Goal: Task Accomplishment & Management: Use online tool/utility

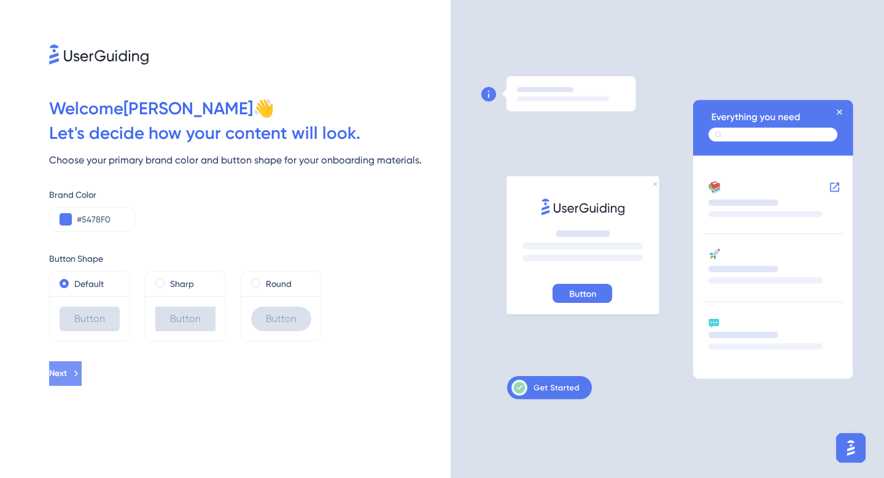
click at [82, 371] on icon at bounding box center [76, 373] width 11 height 11
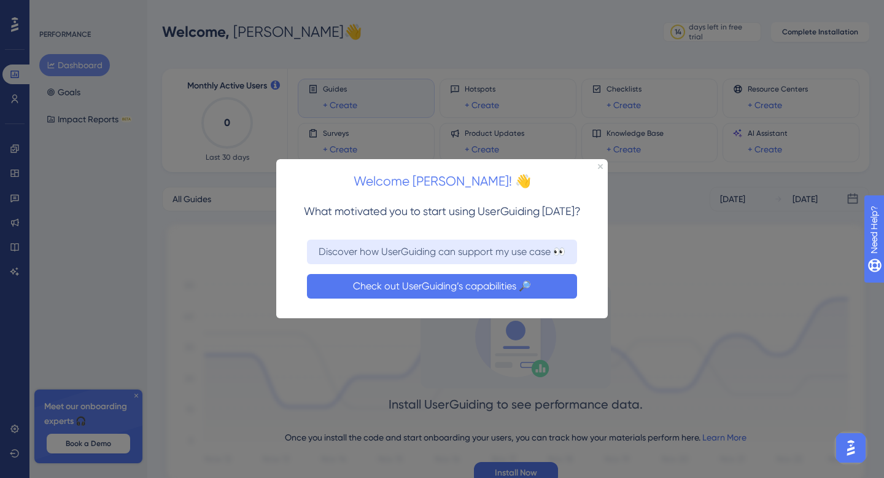
click at [463, 283] on button "Check out UserGuiding’s capabilities 🔎" at bounding box center [442, 286] width 270 height 25
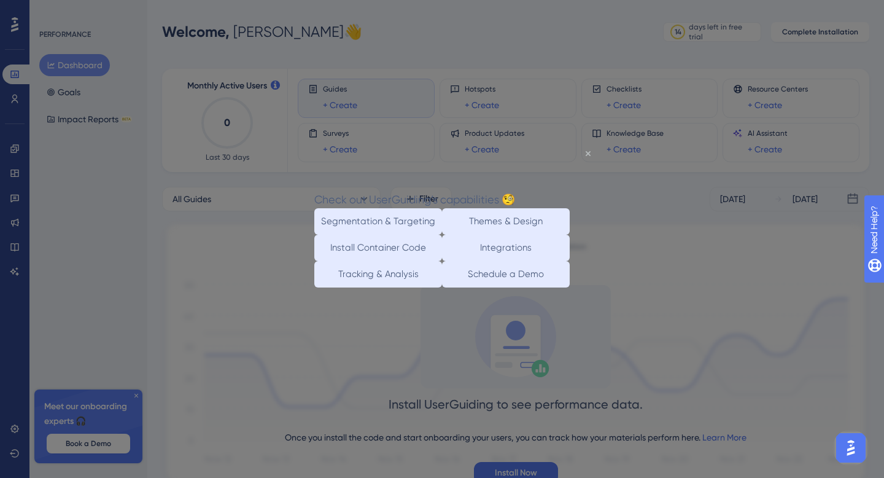
click at [588, 152] on icon "Close Preview" at bounding box center [588, 152] width 5 height 5
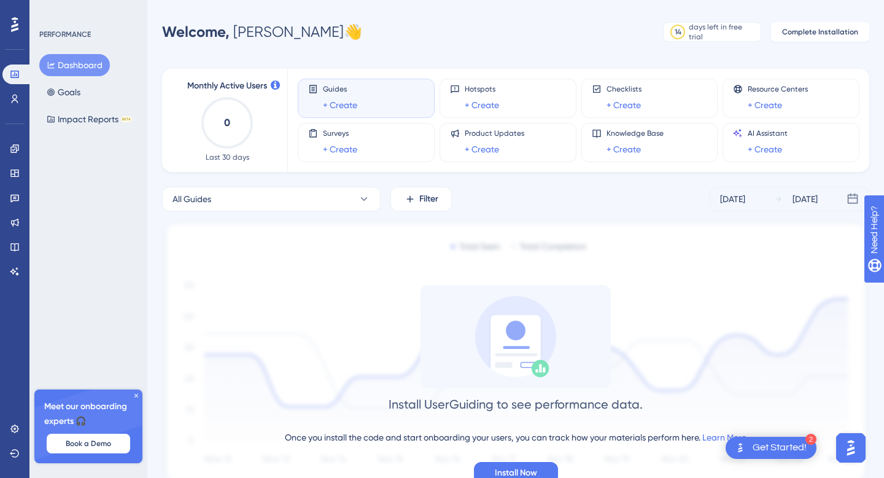
click at [80, 66] on button "Dashboard" at bounding box center [74, 65] width 71 height 22
click at [16, 96] on icon at bounding box center [15, 99] width 7 height 9
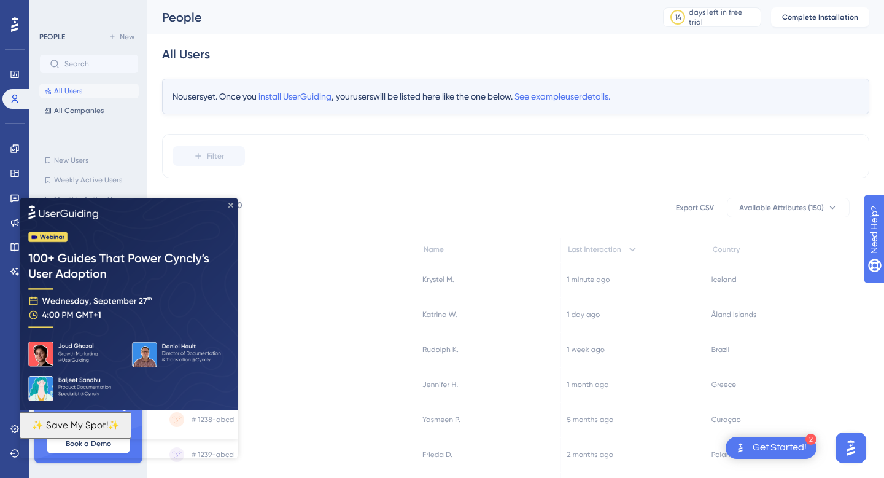
click at [233, 204] on icon "Close Preview" at bounding box center [230, 204] width 5 height 5
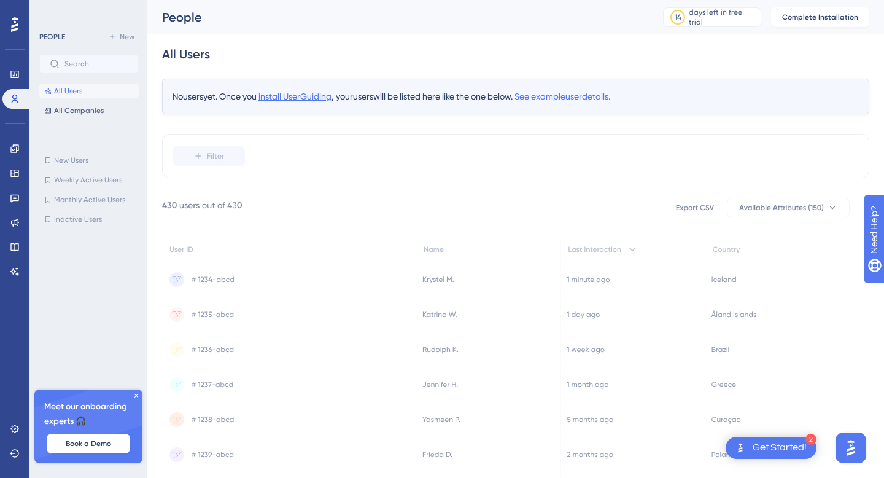
click at [294, 96] on span "install UserGuiding" at bounding box center [295, 97] width 73 height 10
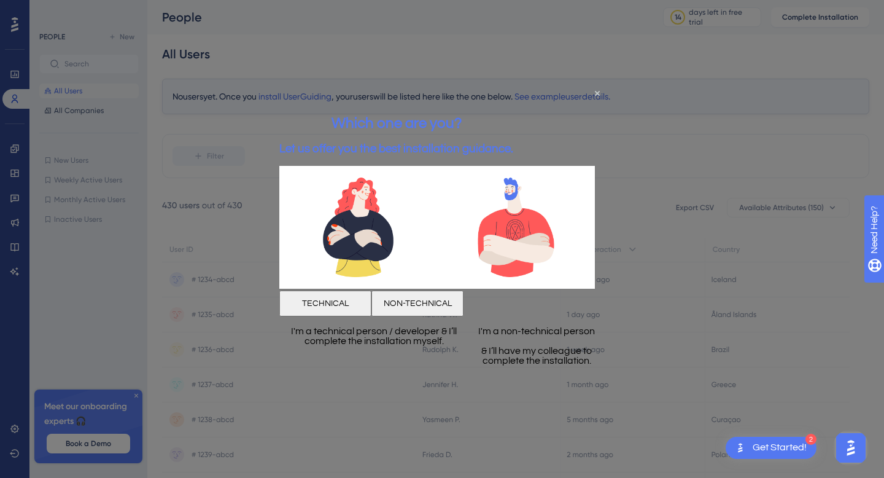
click at [370, 301] on button "TECHNICAL" at bounding box center [325, 303] width 92 height 26
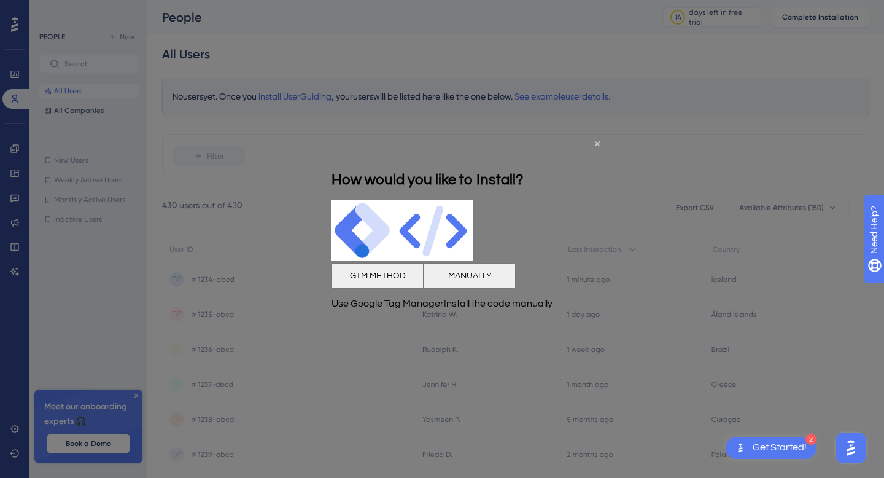
click at [359, 286] on button "GTM METHOD" at bounding box center [378, 276] width 92 height 26
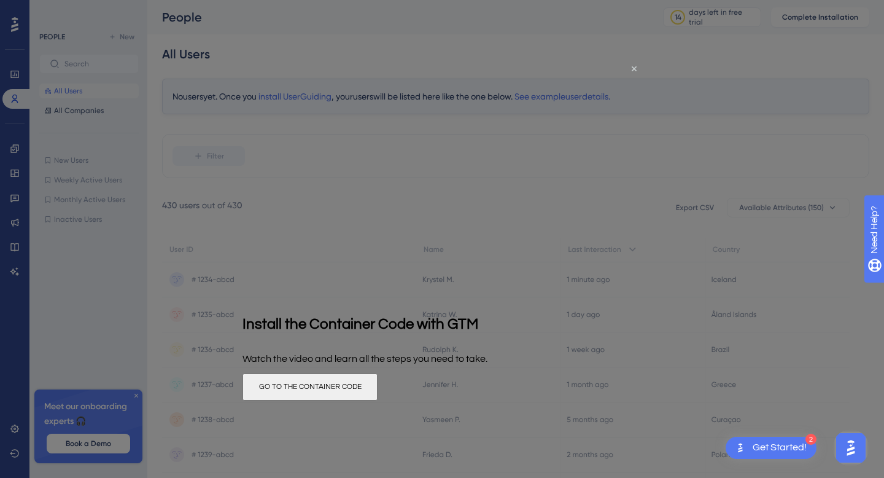
click at [378, 388] on button "GO TO THE CONTAINER CODE" at bounding box center [310, 386] width 135 height 27
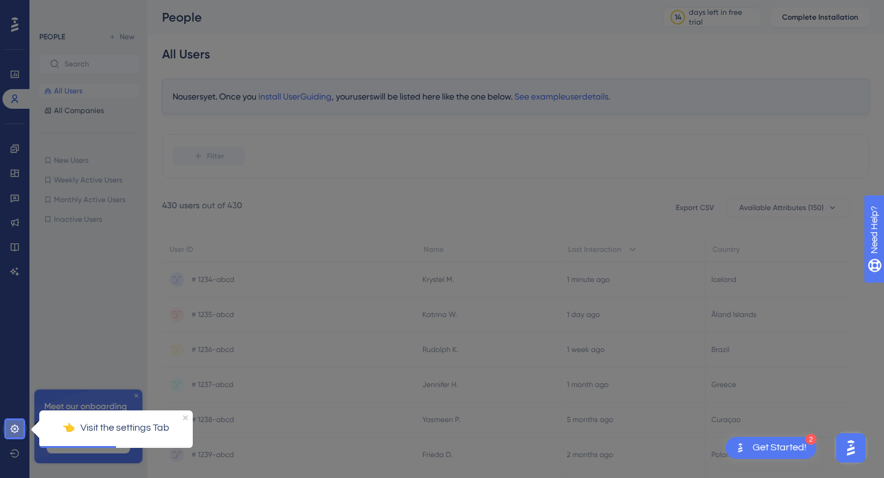
click at [15, 430] on icon at bounding box center [15, 429] width 10 height 10
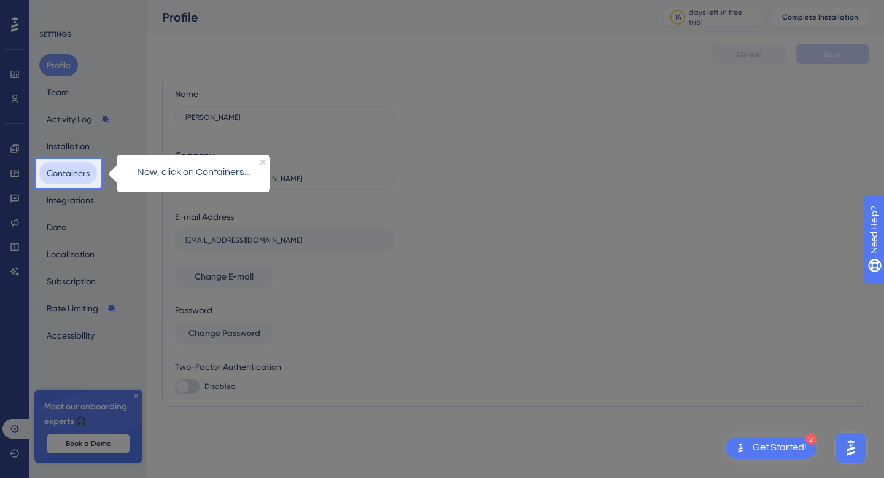
click at [72, 174] on button "Containers" at bounding box center [68, 173] width 58 height 22
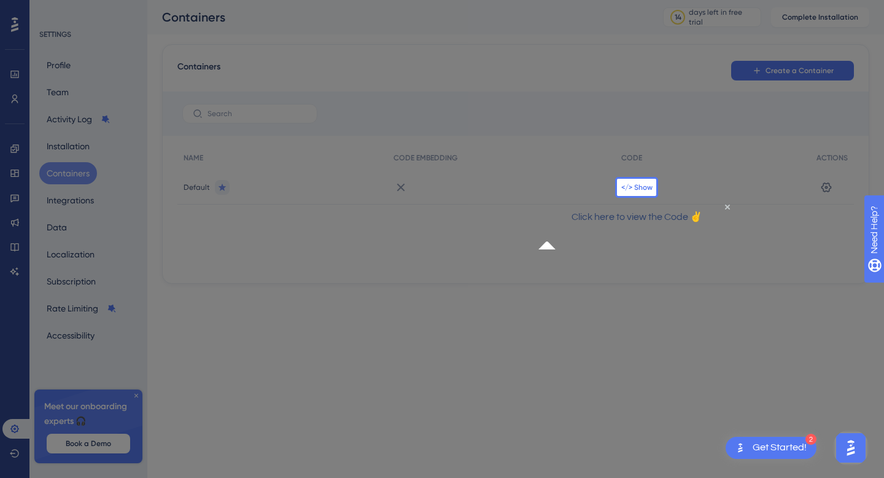
click at [639, 188] on span "</> Show" at bounding box center [636, 187] width 31 height 10
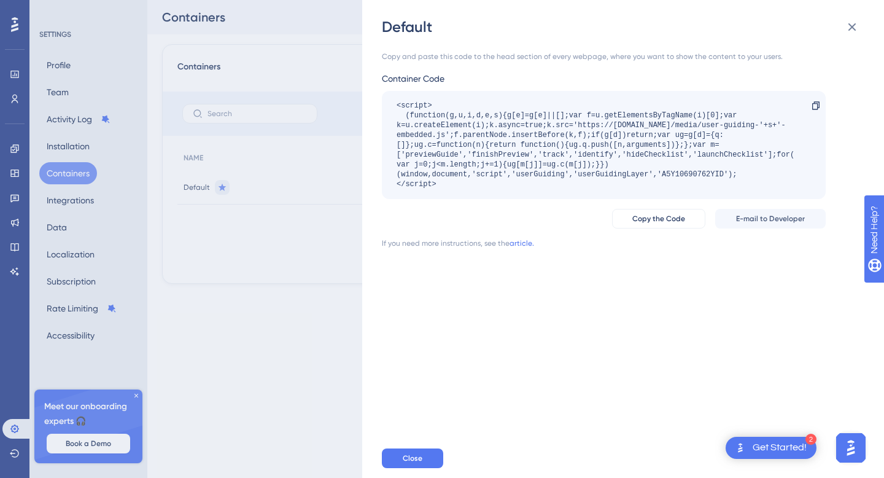
drag, startPoint x: 399, startPoint y: 106, endPoint x: 438, endPoint y: 189, distance: 92.0
click at [438, 189] on div "<script> (function(g,u,i,d,e,s){g[e]=g[e]||[];var f=u.getElementsByTagName(i)[0…" at bounding box center [604, 145] width 444 height 108
copy div "<script> (function(g,u,i,d,e,s){g[e]=g[e]||[];var f=u.getElementsByTagName(i)[0…"
click at [404, 458] on span "Close" at bounding box center [413, 458] width 20 height 10
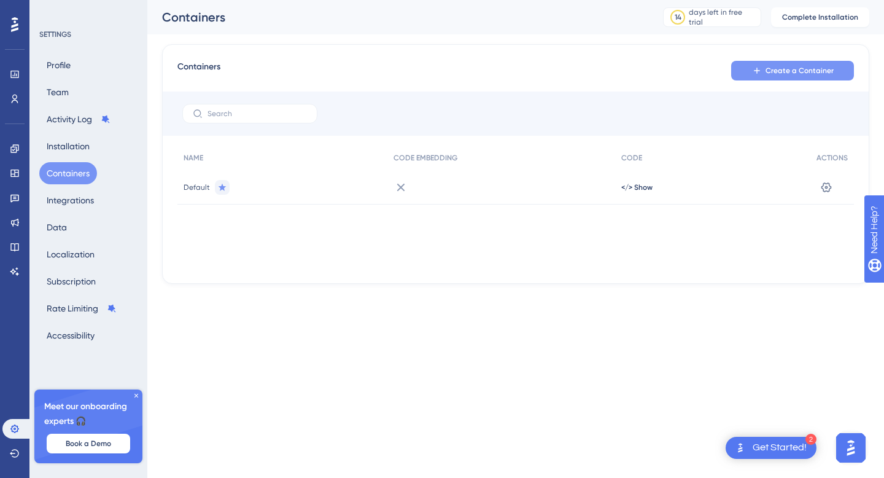
click at [772, 69] on span "Create a Container" at bounding box center [800, 71] width 68 height 10
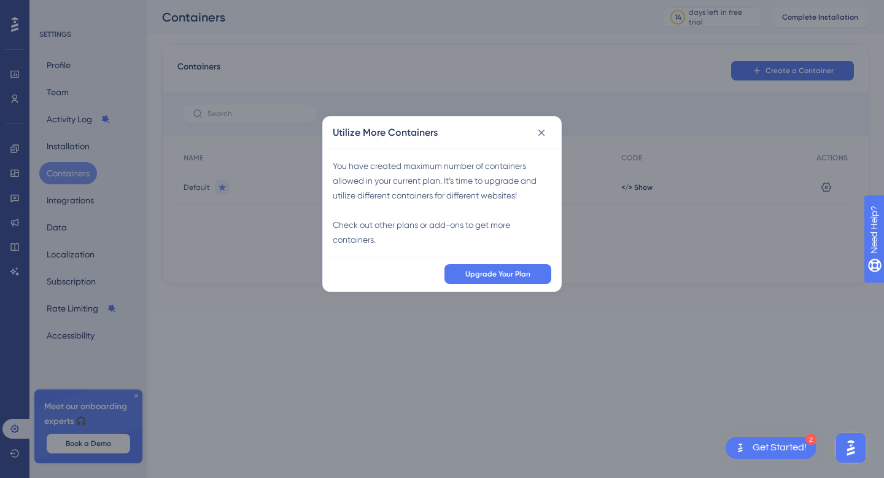
click at [430, 224] on div "You have created maximum number of containers allowed in your current plan. It’…" at bounding box center [442, 202] width 219 height 88
click at [540, 129] on icon at bounding box center [542, 133] width 12 height 12
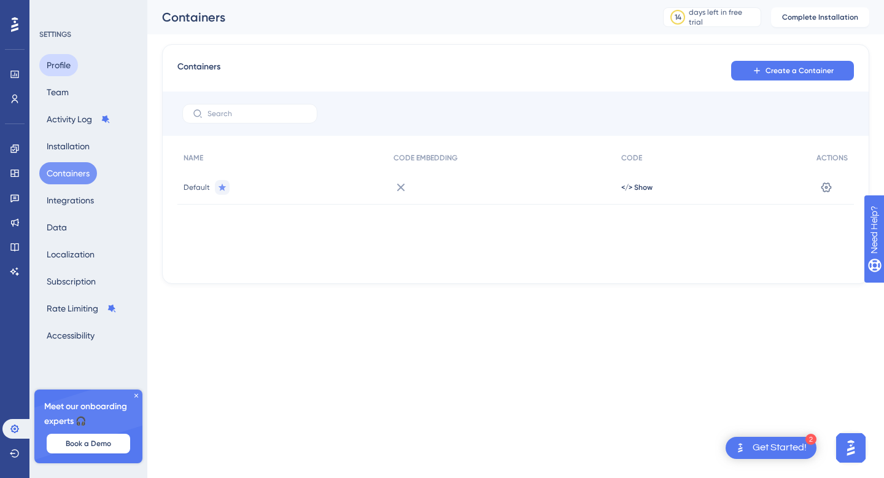
click at [64, 65] on button "Profile" at bounding box center [58, 65] width 39 height 22
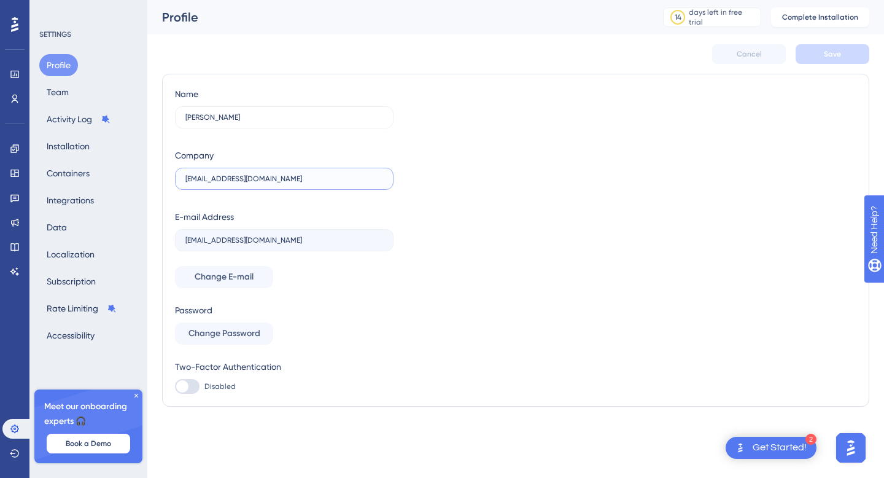
click at [277, 179] on input "sandradanich@gmail.com" at bounding box center [284, 178] width 198 height 9
type input "Sahara Desert Kingdom"
type input "sandra dani"
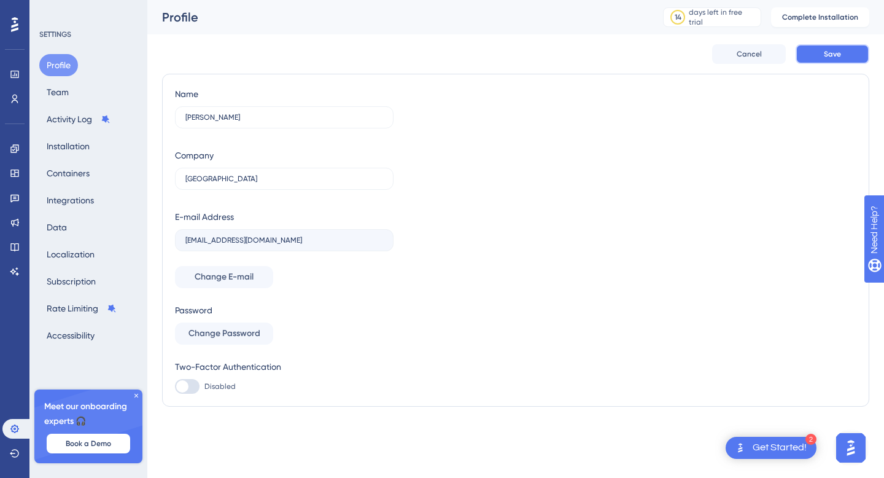
click at [837, 53] on span "Save" at bounding box center [832, 54] width 17 height 10
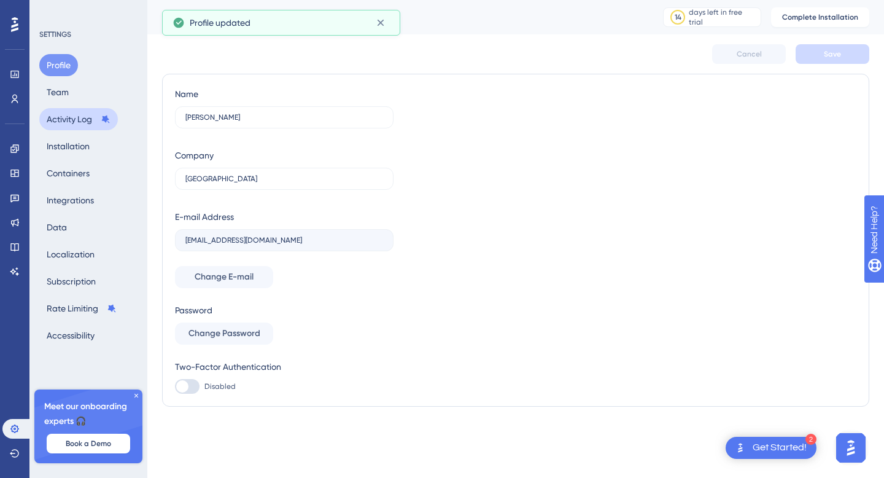
click at [94, 121] on button "Activity Log" at bounding box center [78, 119] width 79 height 22
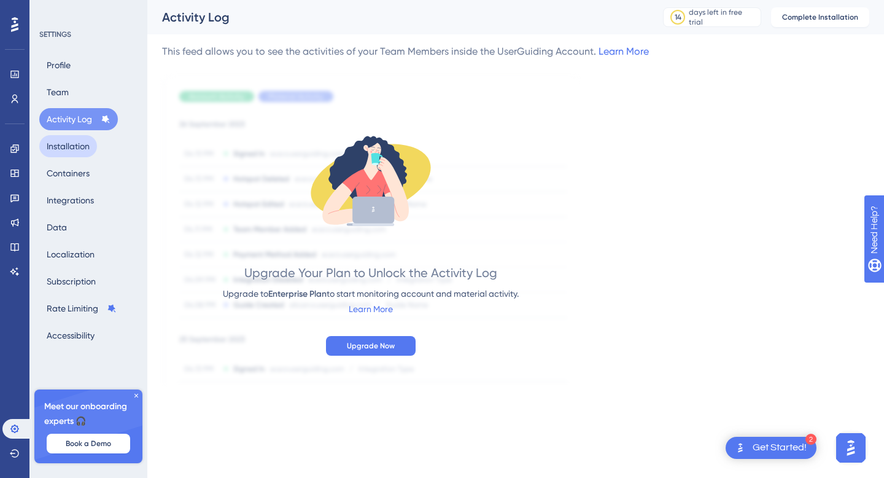
click at [81, 147] on button "Installation" at bounding box center [68, 146] width 58 height 22
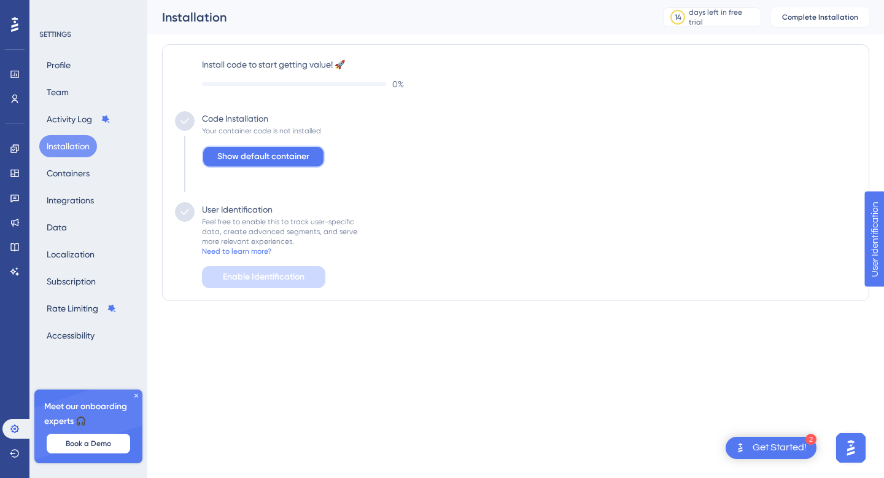
click at [272, 159] on span "Show default container" at bounding box center [263, 156] width 92 height 15
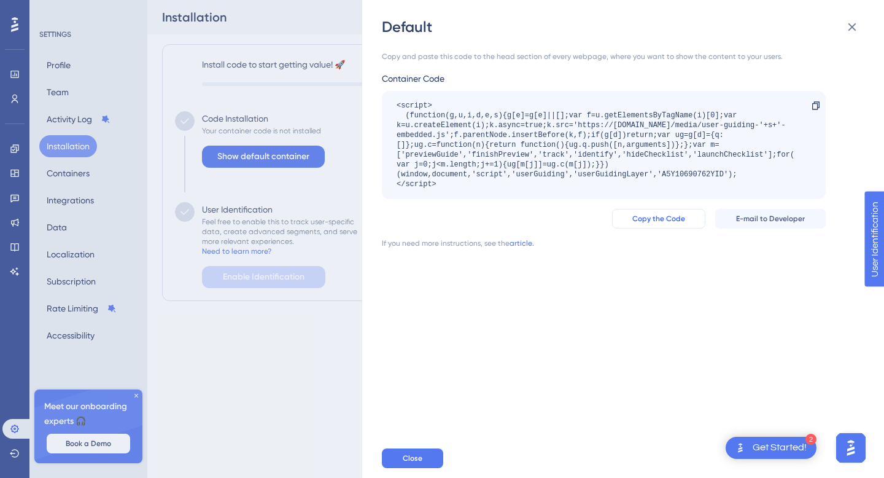
click at [649, 219] on span "Copy the Code" at bounding box center [659, 219] width 53 height 10
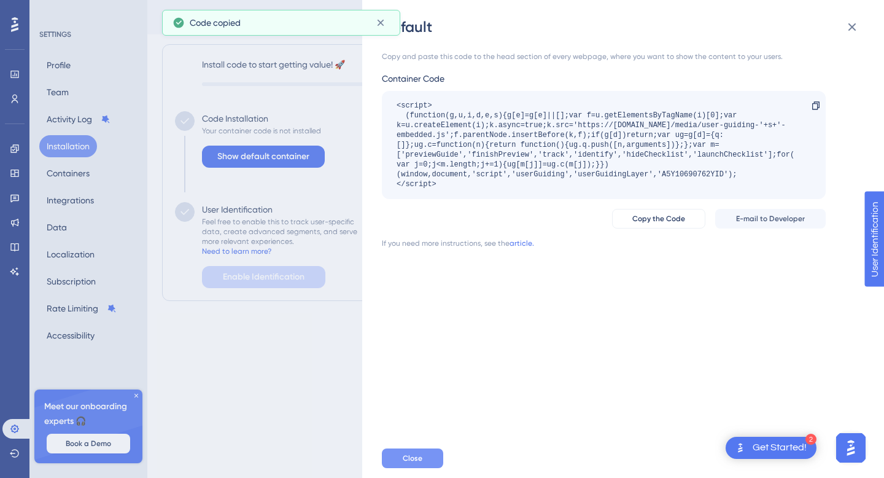
click at [413, 454] on span "Close" at bounding box center [413, 458] width 20 height 10
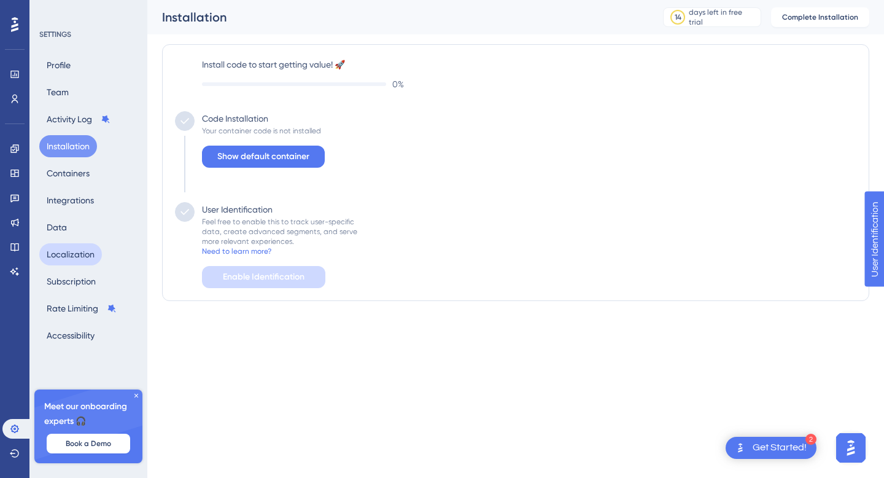
click at [87, 258] on button "Localization" at bounding box center [70, 254] width 63 height 22
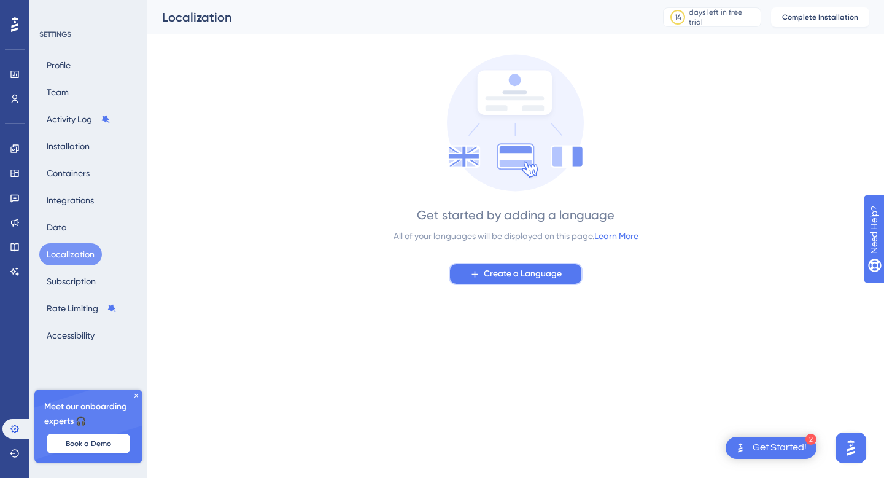
click at [499, 274] on span "Create a Language" at bounding box center [523, 274] width 78 height 15
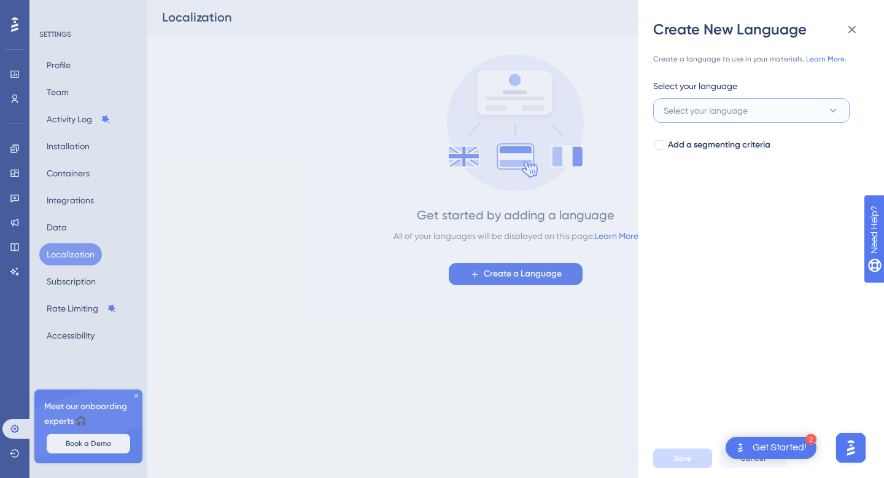
click at [758, 113] on button "Select your language" at bounding box center [751, 110] width 197 height 25
type input "en"
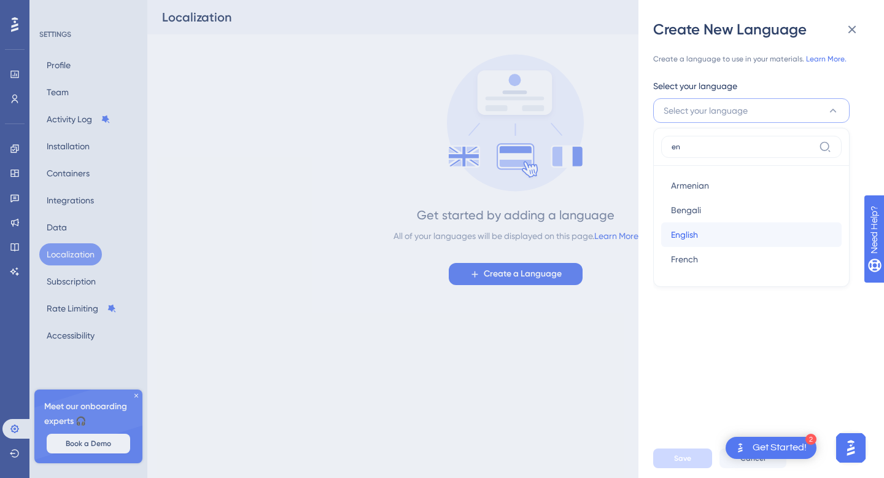
click at [701, 232] on div "English English" at bounding box center [751, 234] width 161 height 25
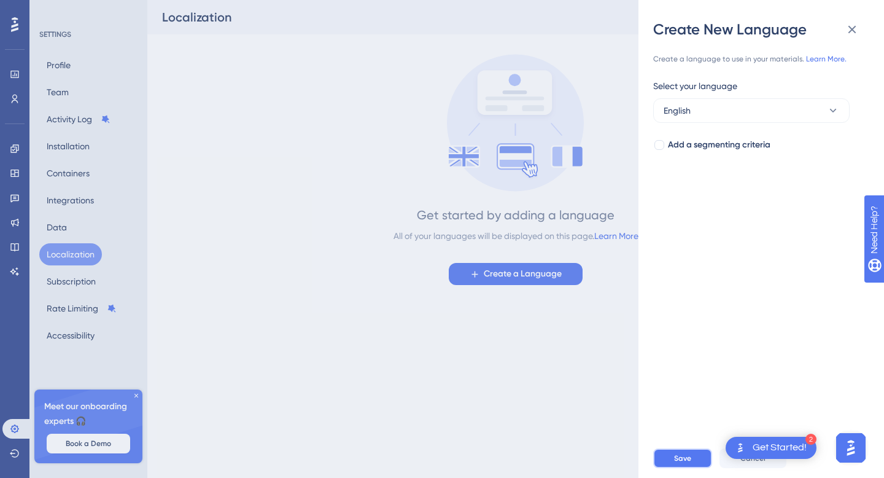
click at [684, 462] on span "Save" at bounding box center [682, 458] width 17 height 10
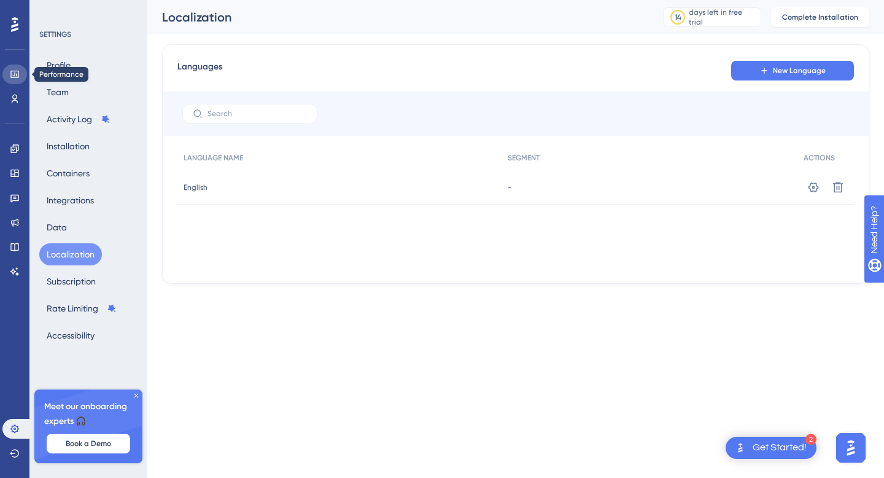
click at [15, 72] on icon at bounding box center [15, 74] width 10 height 10
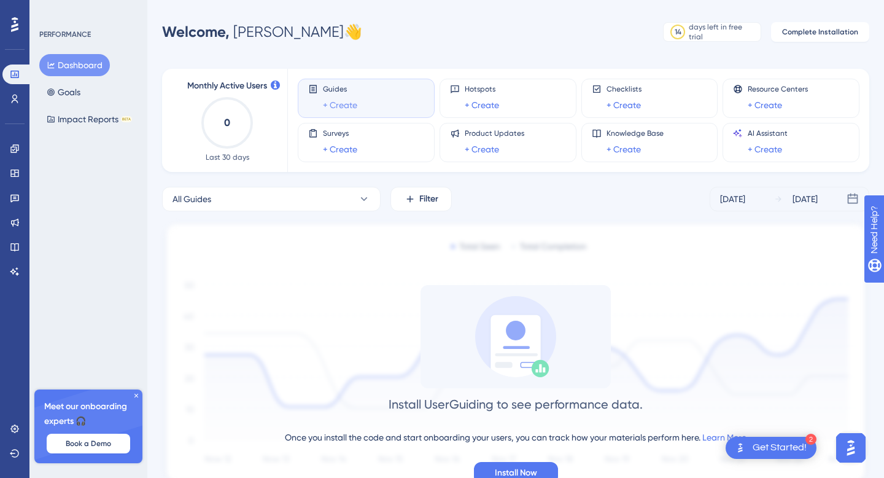
click at [341, 104] on link "+ Create" at bounding box center [340, 105] width 34 height 15
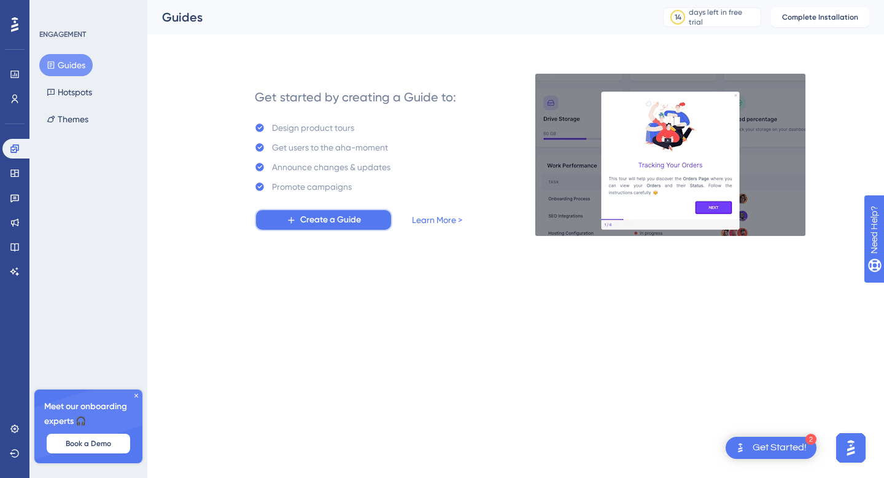
click at [340, 222] on span "Create a Guide" at bounding box center [330, 219] width 61 height 15
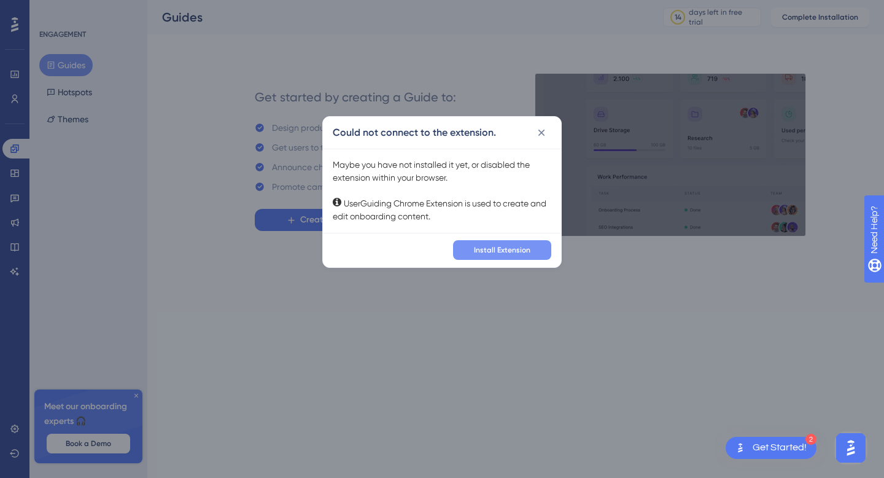
click at [483, 251] on span "Install Extension" at bounding box center [502, 250] width 56 height 10
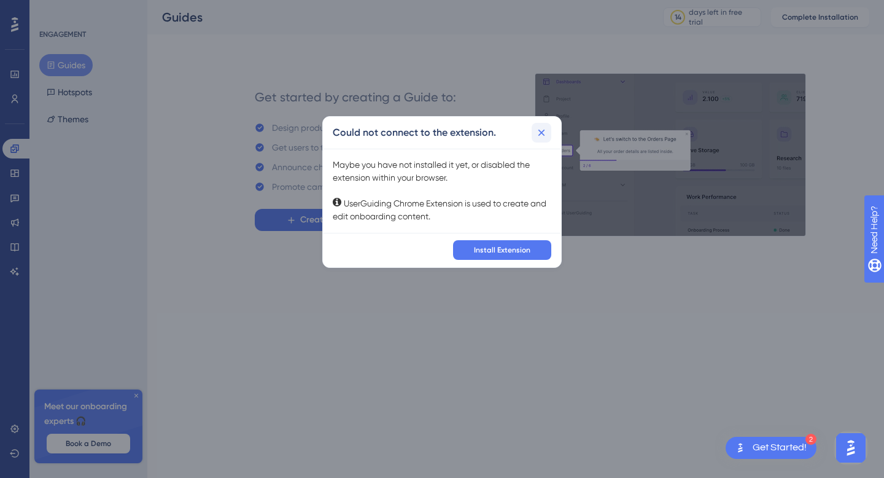
click at [543, 133] on icon at bounding box center [542, 133] width 7 height 7
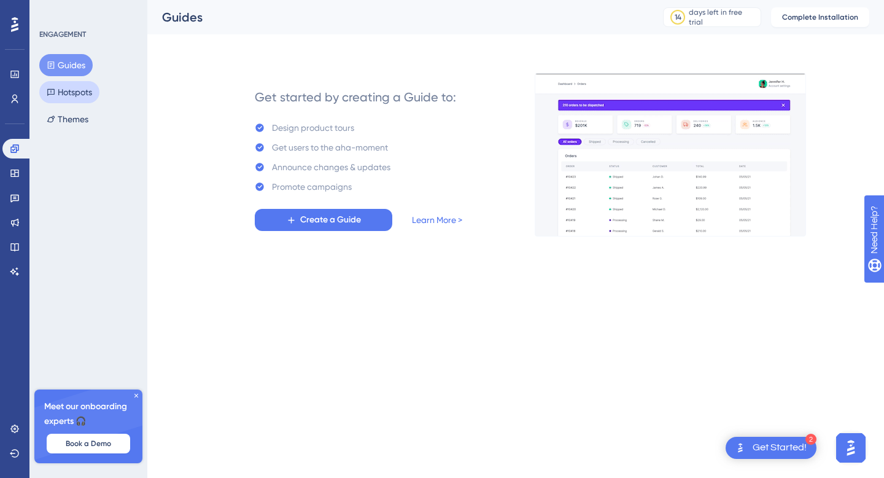
click at [77, 94] on button "Hotspots" at bounding box center [69, 92] width 60 height 22
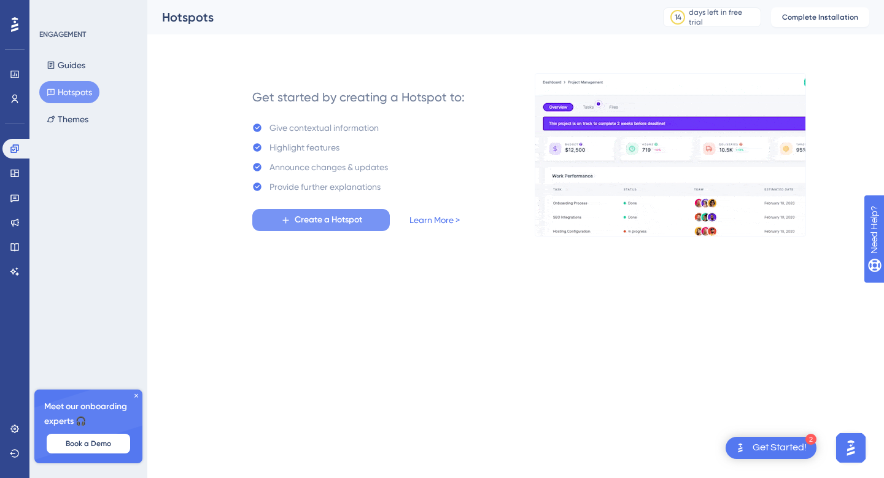
click at [314, 222] on span "Create a Hotspot" at bounding box center [329, 219] width 68 height 15
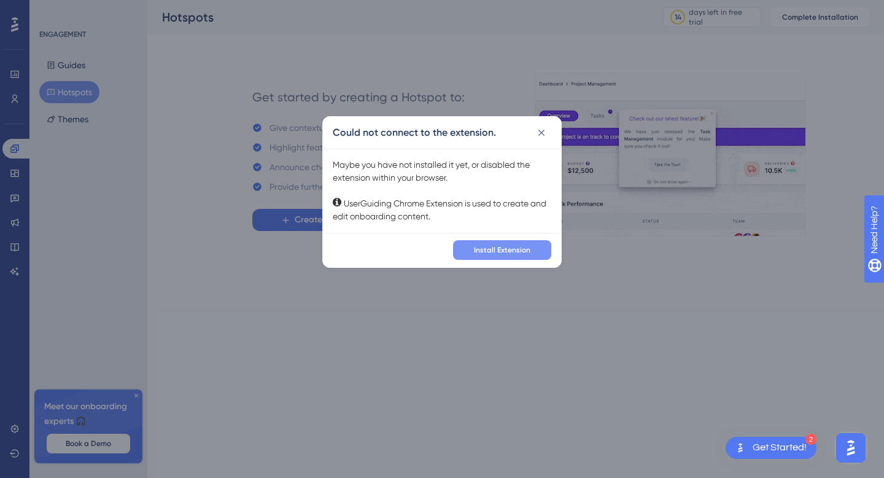
click at [486, 255] on button "Install Extension" at bounding box center [502, 250] width 98 height 20
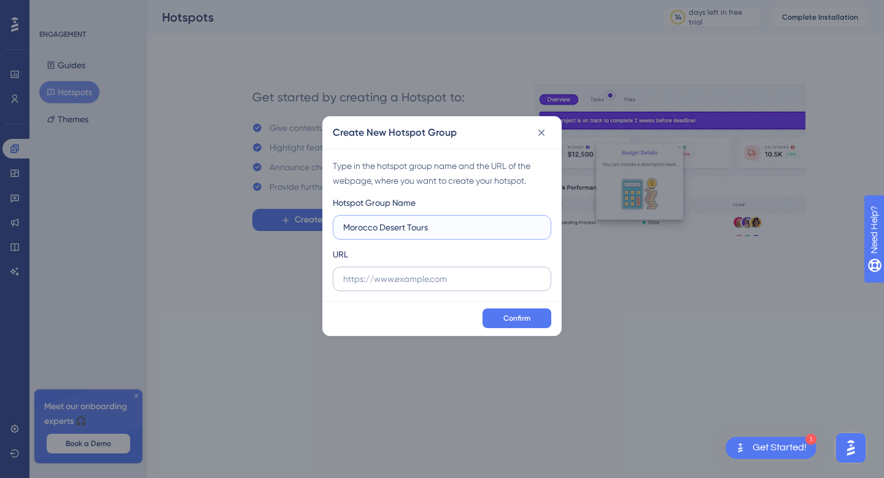
type input "Morocco Desert Tours"
click at [367, 284] on input "text" at bounding box center [442, 279] width 198 height 14
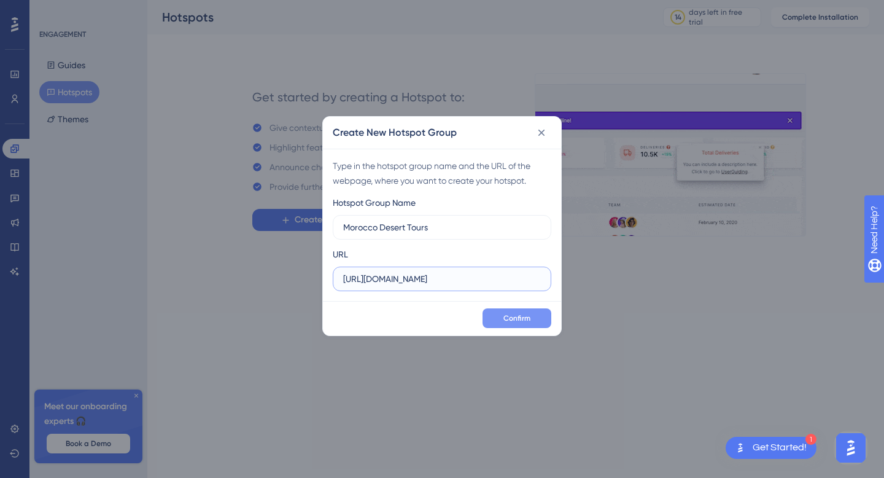
type input "https://www.saharadesertkingdom.com"
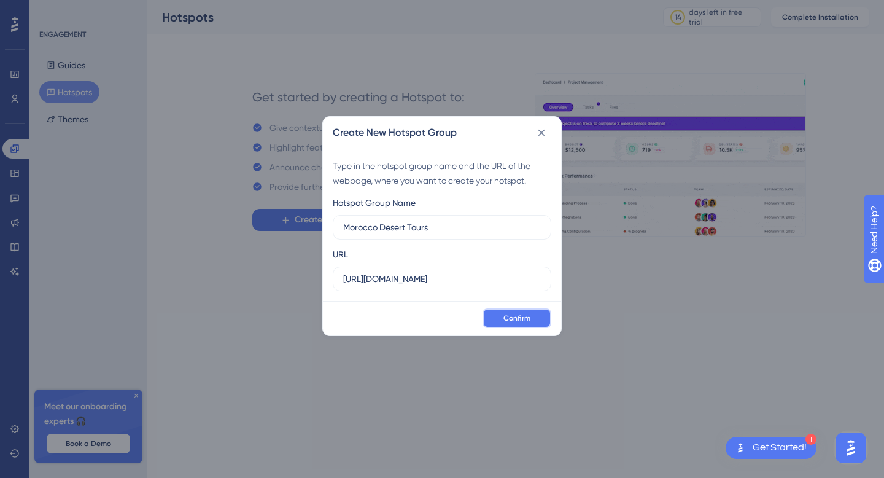
click at [501, 322] on button "Confirm" at bounding box center [517, 318] width 69 height 20
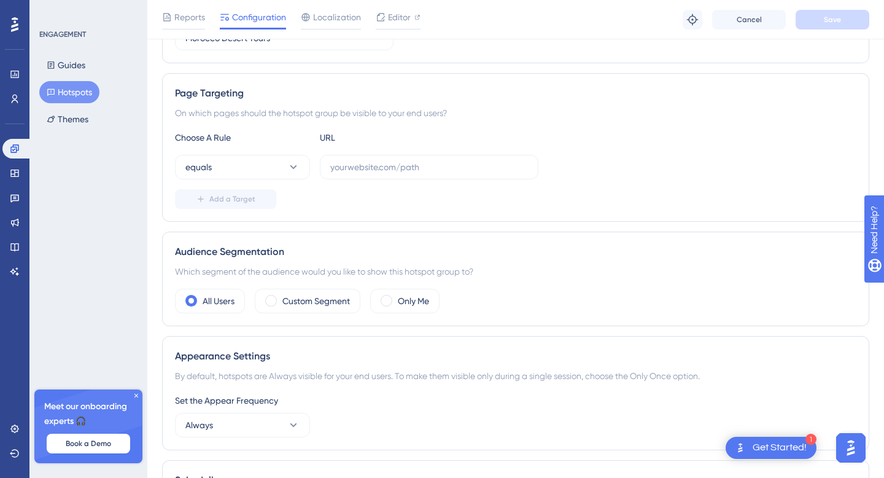
scroll to position [196, 0]
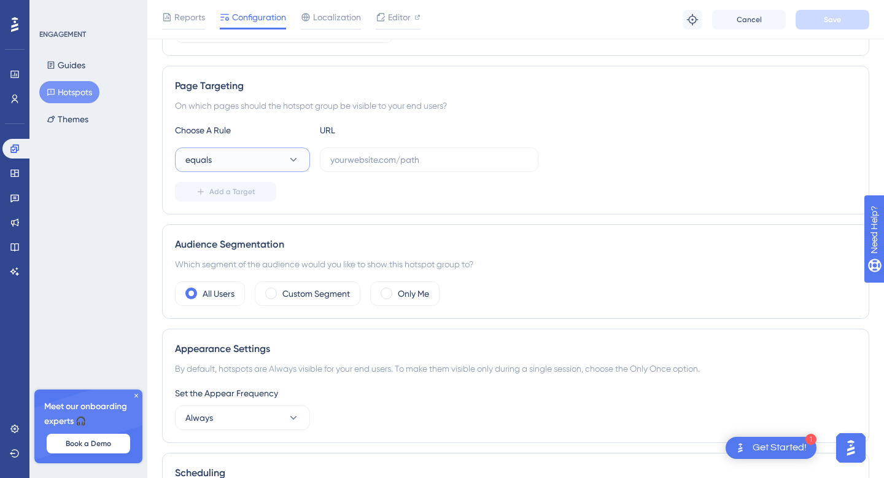
click at [297, 160] on icon at bounding box center [293, 160] width 12 height 12
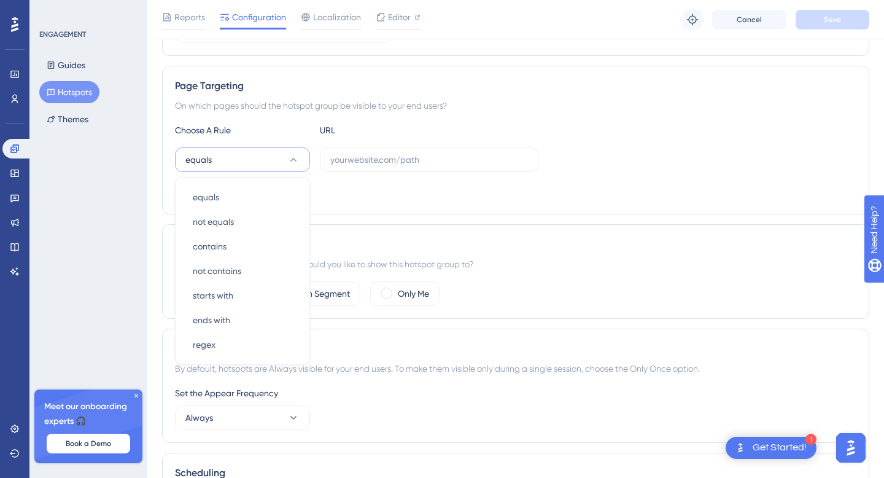
scroll to position [228, 0]
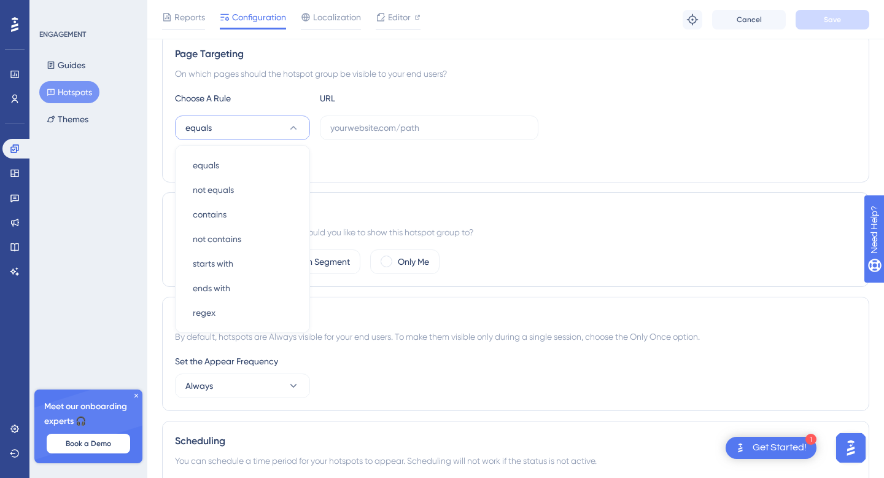
click at [330, 157] on div "Add a Target" at bounding box center [516, 160] width 682 height 20
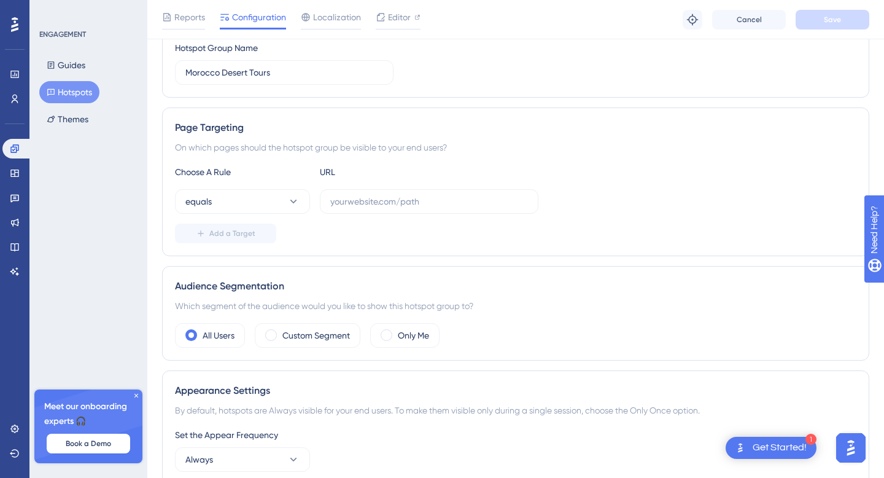
scroll to position [0, 0]
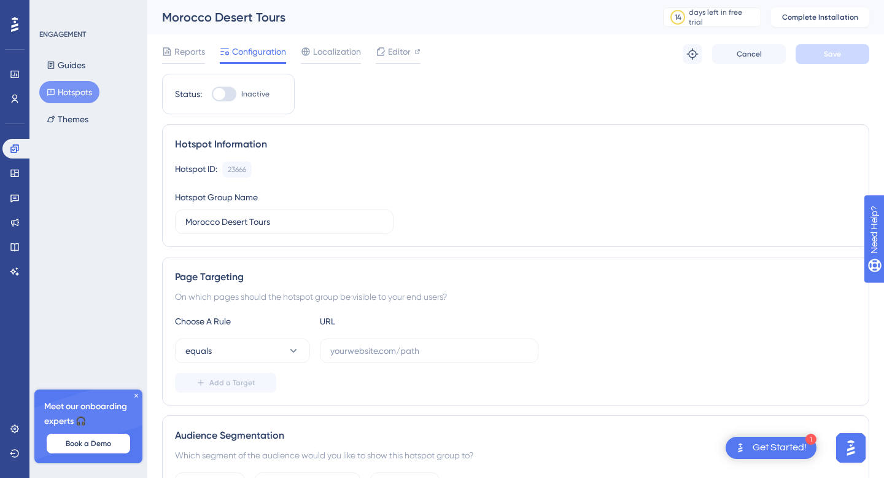
click at [226, 93] on div at bounding box center [224, 94] width 25 height 15
click at [212, 94] on input "Inactive" at bounding box center [211, 94] width 1 height 1
checkbox input "false"
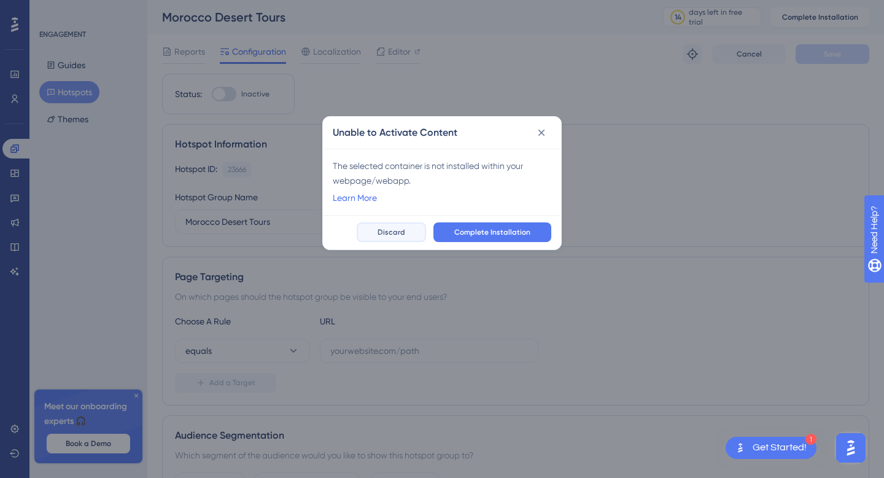
click at [398, 232] on span "Discard" at bounding box center [392, 232] width 28 height 10
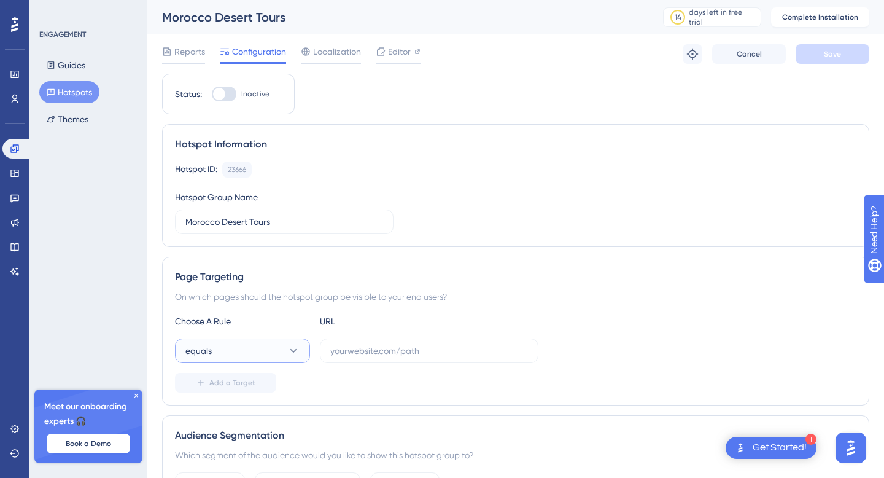
click at [294, 351] on icon at bounding box center [293, 351] width 7 height 4
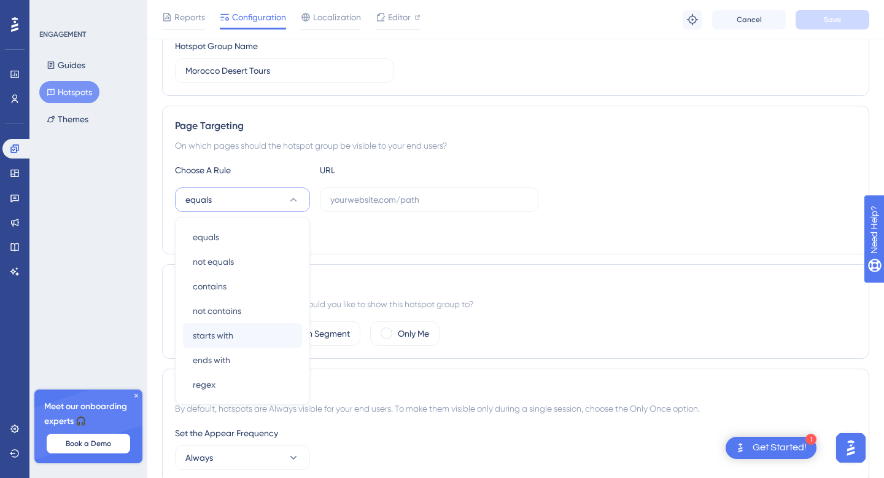
scroll to position [140, 0]
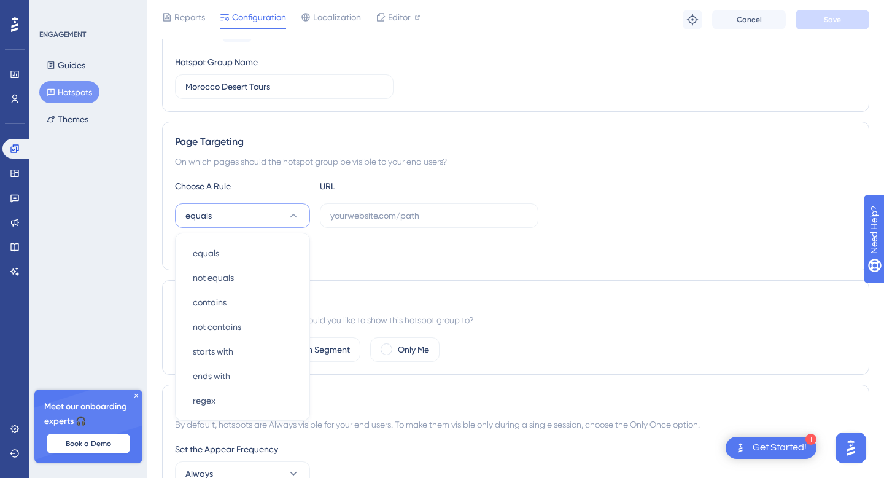
click at [426, 232] on div "Choose A Rule URL equals equals equals not equals not equals contains contains …" at bounding box center [516, 218] width 682 height 79
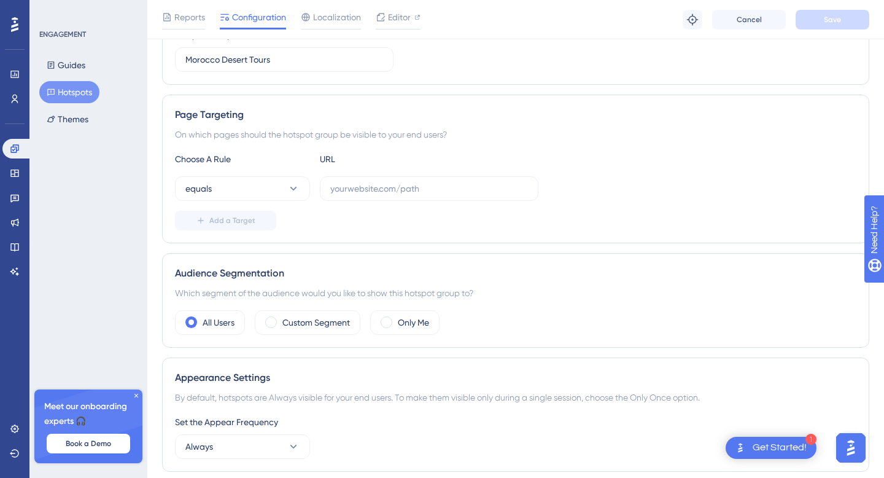
scroll to position [169, 0]
click at [295, 190] on icon at bounding box center [293, 187] width 12 height 12
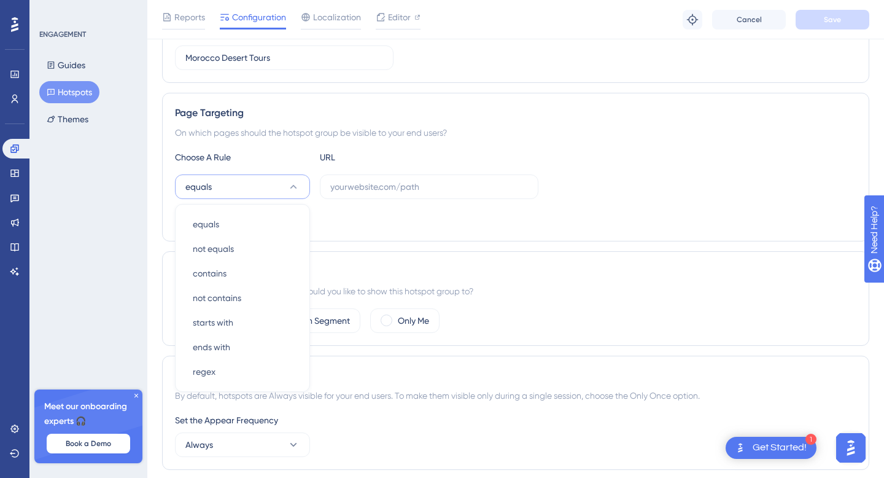
click at [338, 220] on div "Add a Target" at bounding box center [516, 219] width 682 height 20
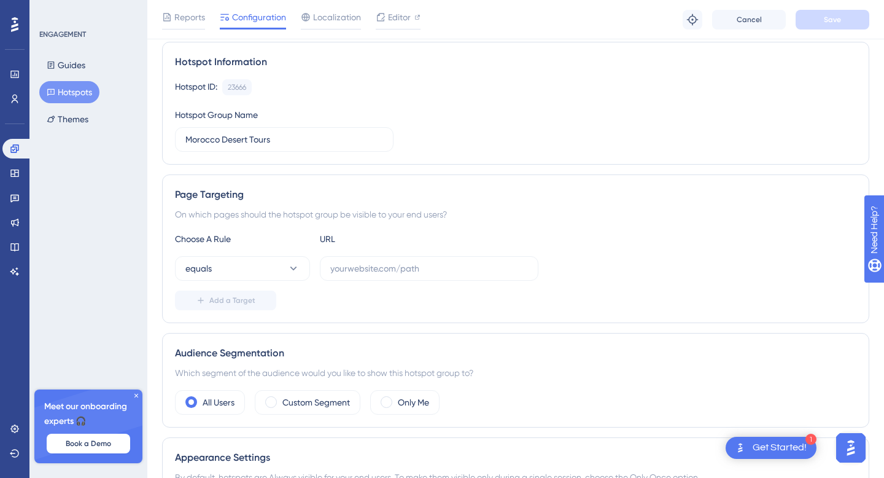
scroll to position [92, 0]
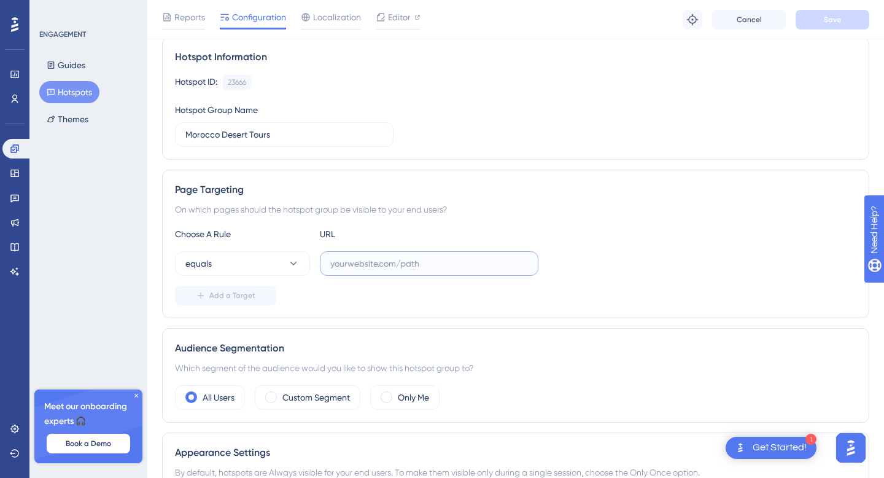
click at [367, 270] on input "text" at bounding box center [429, 264] width 198 height 14
